Goal: Check status: Check status

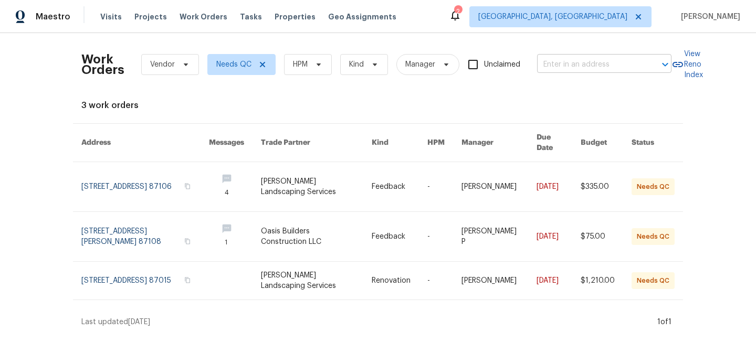
click at [570, 62] on input "text" at bounding box center [589, 65] width 105 height 16
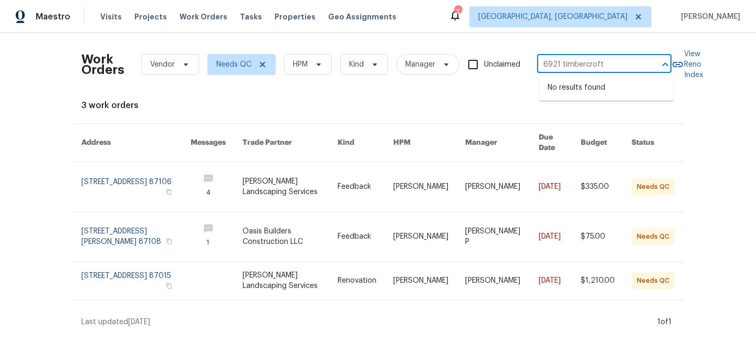
type input "6921 timbercroft"
click at [641, 16] on icon at bounding box center [638, 16] width 5 height 5
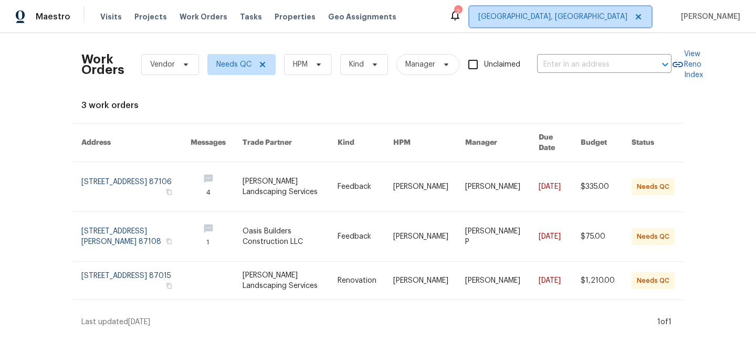
click at [643, 18] on icon at bounding box center [638, 17] width 8 height 8
click at [586, 19] on span "[GEOGRAPHIC_DATA], [GEOGRAPHIC_DATA]" at bounding box center [552, 17] width 149 height 11
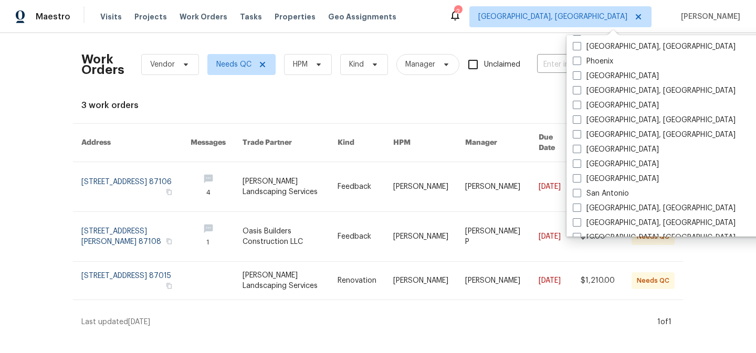
scroll to position [532, 0]
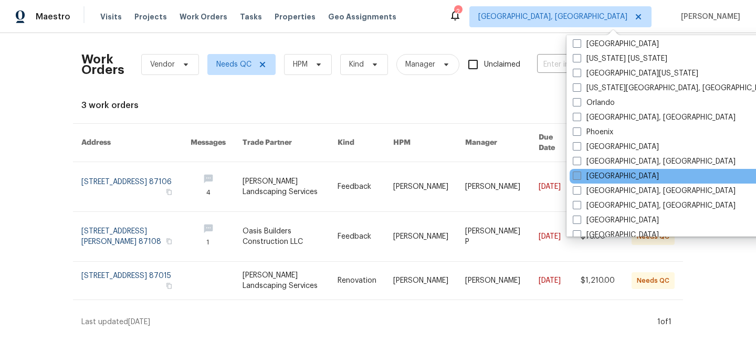
click at [600, 173] on label "[GEOGRAPHIC_DATA]" at bounding box center [616, 176] width 86 height 11
click at [580, 173] on input "[GEOGRAPHIC_DATA]" at bounding box center [576, 174] width 7 height 7
checkbox input "true"
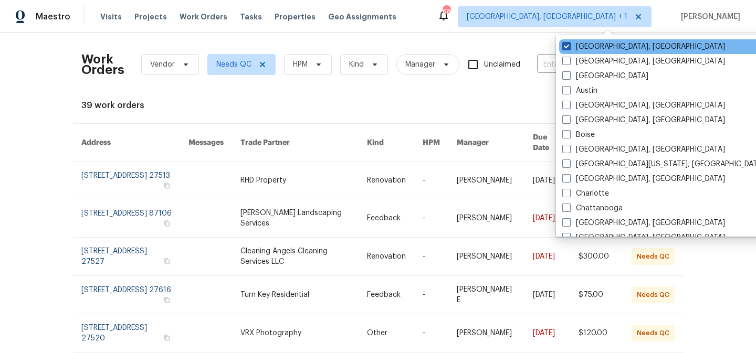
click at [589, 41] on label "[GEOGRAPHIC_DATA], [GEOGRAPHIC_DATA]" at bounding box center [643, 46] width 163 height 11
click at [569, 41] on input "[GEOGRAPHIC_DATA], [GEOGRAPHIC_DATA]" at bounding box center [565, 44] width 7 height 7
checkbox input "false"
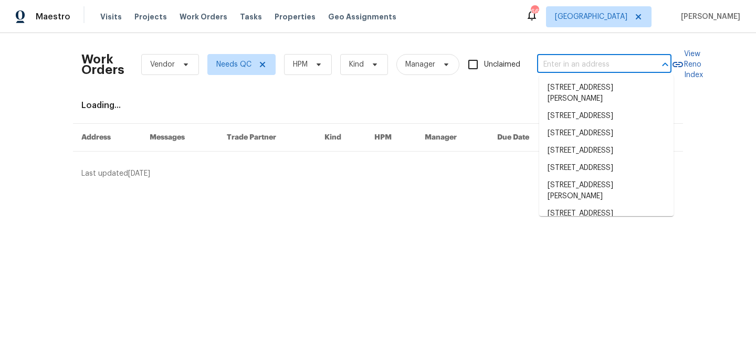
click at [573, 61] on input "text" at bounding box center [589, 65] width 105 height 16
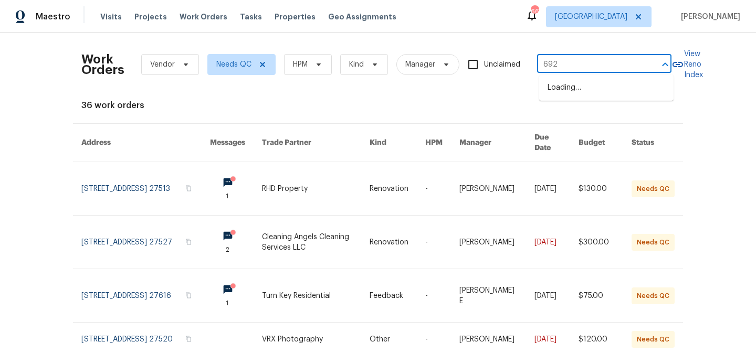
type input "6921"
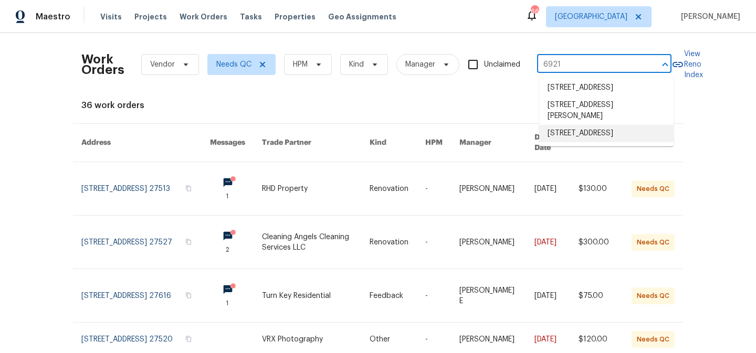
click at [570, 142] on li "[STREET_ADDRESS]" at bounding box center [606, 133] width 134 height 17
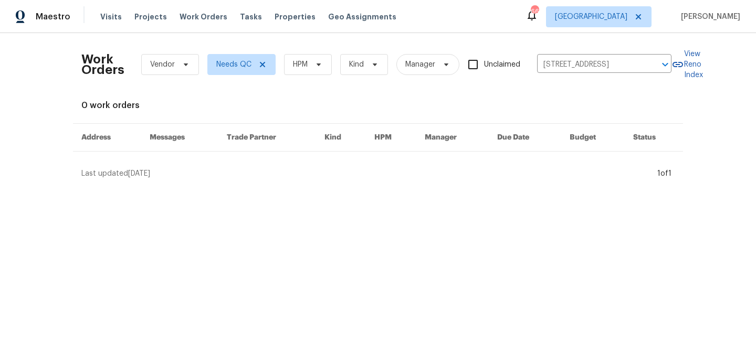
click at [132, 173] on span "[DATE]" at bounding box center [139, 173] width 22 height 7
click at [262, 65] on icon at bounding box center [262, 64] width 5 height 5
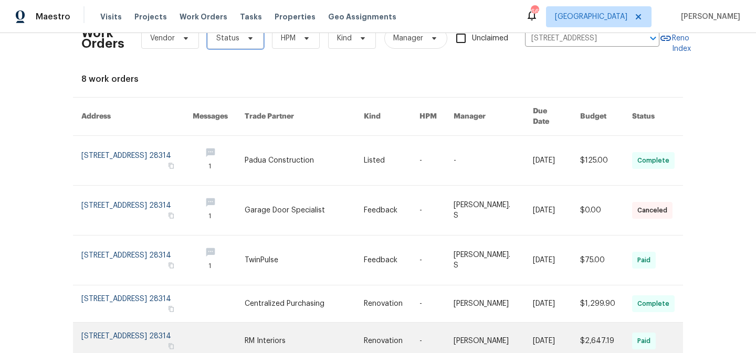
scroll to position [19, 0]
